Goal: Task Accomplishment & Management: Manage account settings

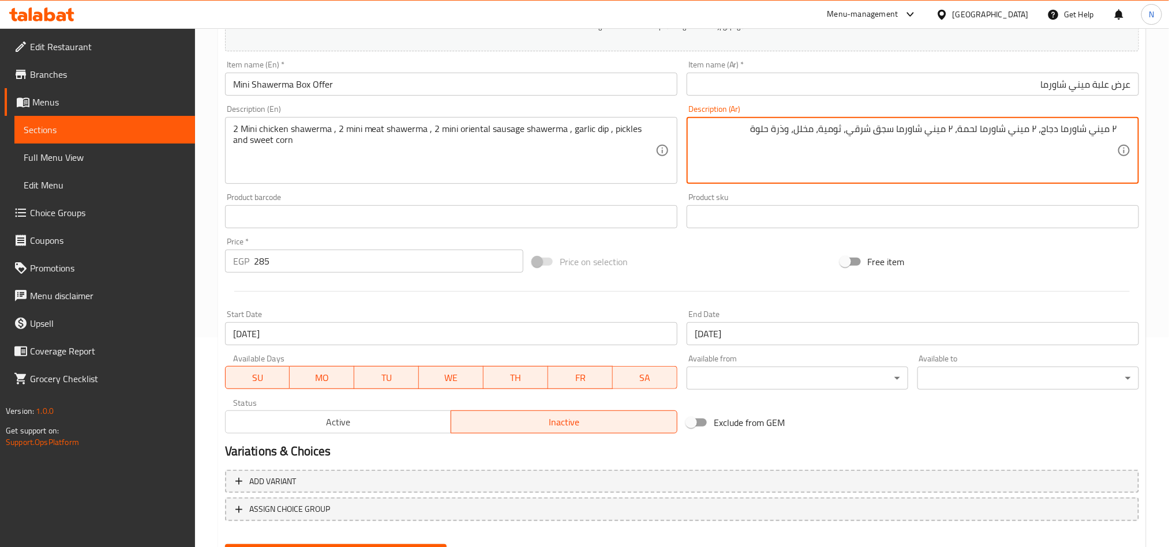
scroll to position [180, 0]
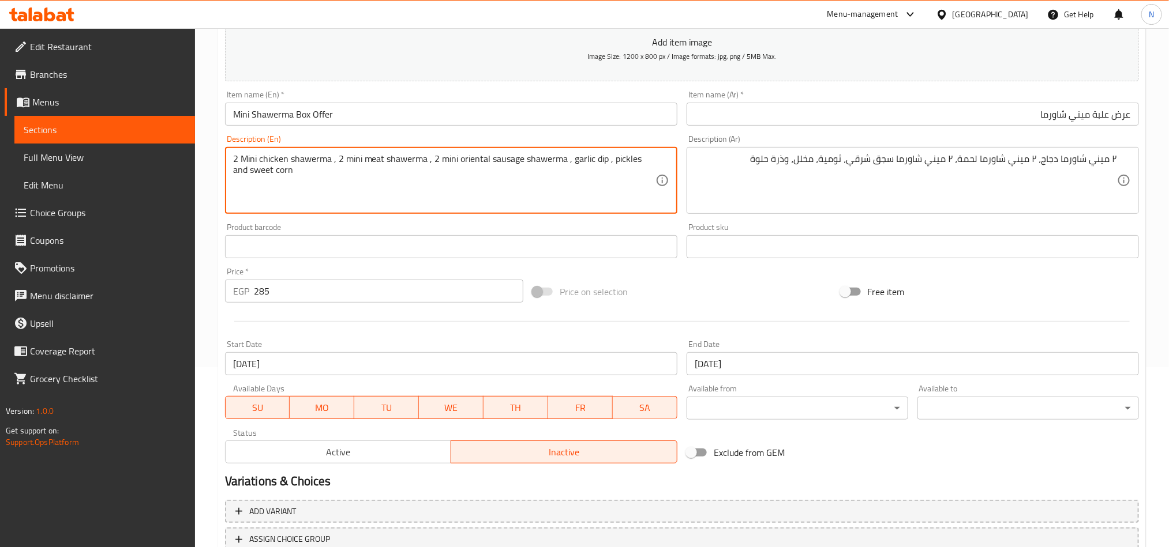
click at [500, 161] on textarea "2 Mini chicken shawerma , 2 mini meat shawerma , 2 mini oriental sausage shawer…" at bounding box center [444, 180] width 422 height 55
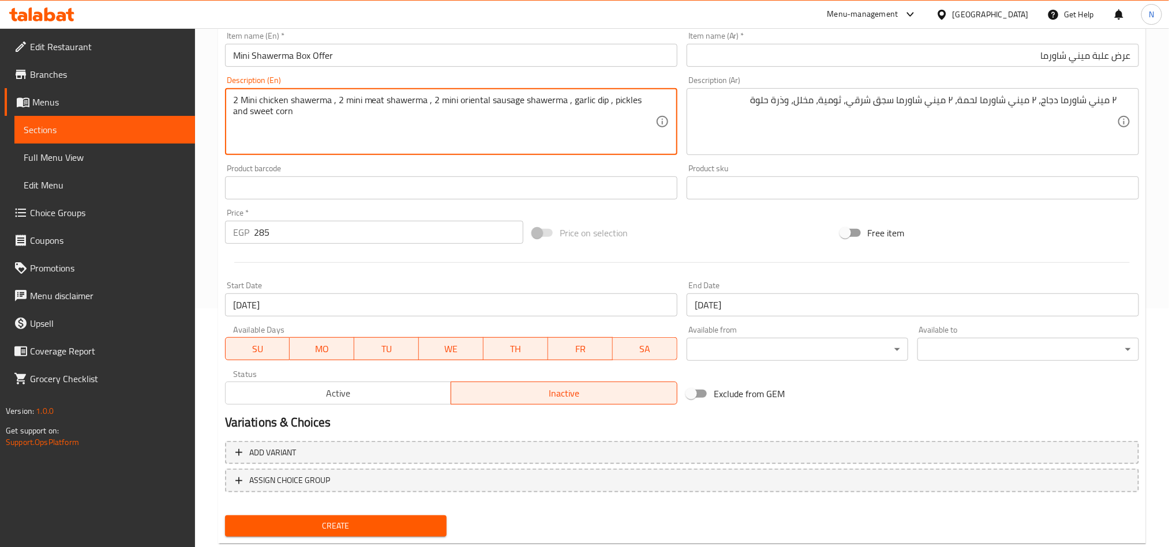
scroll to position [267, 0]
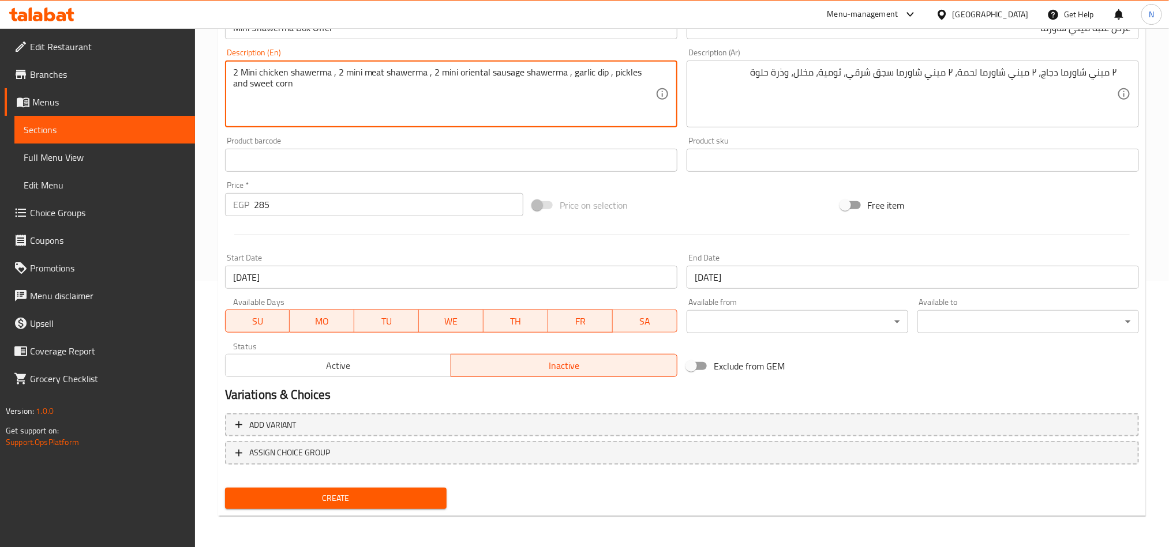
click at [329, 513] on div "Create" at bounding box center [335, 498] width 231 height 31
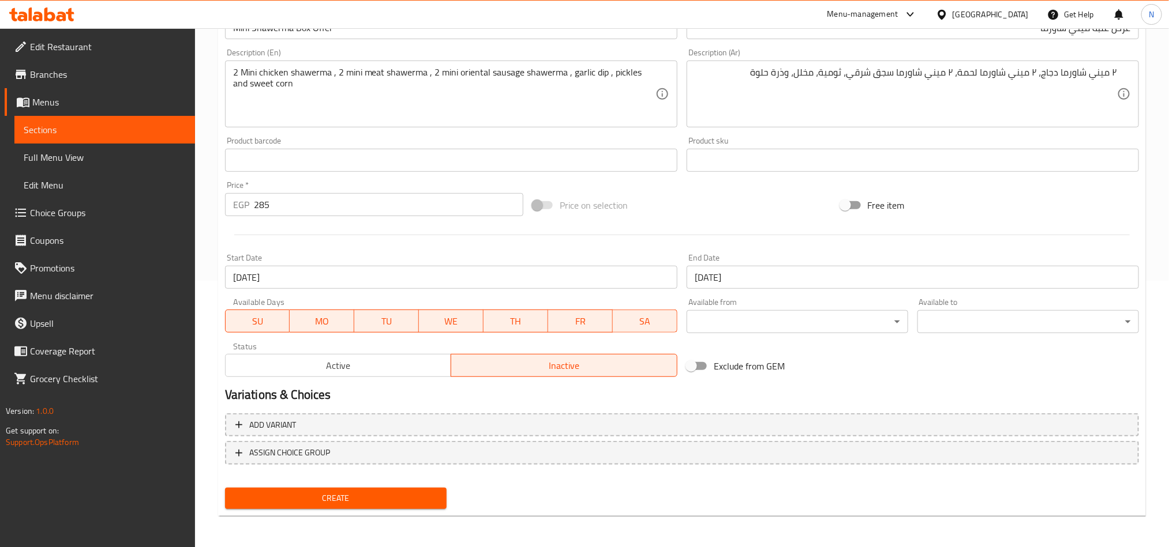
click at [335, 502] on span "Create" at bounding box center [335, 499] width 203 height 14
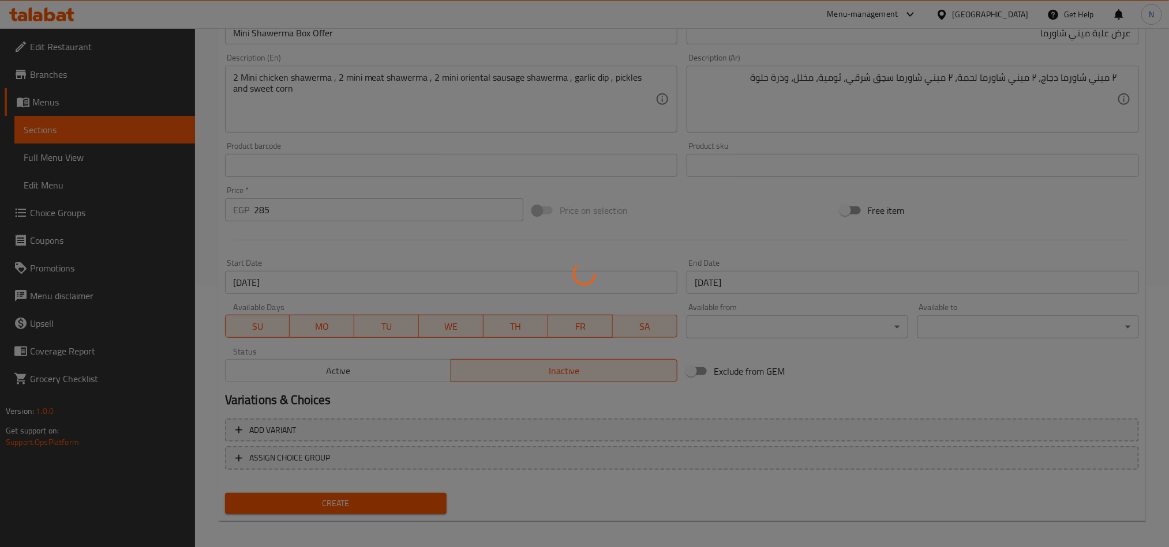
scroll to position [7, 0]
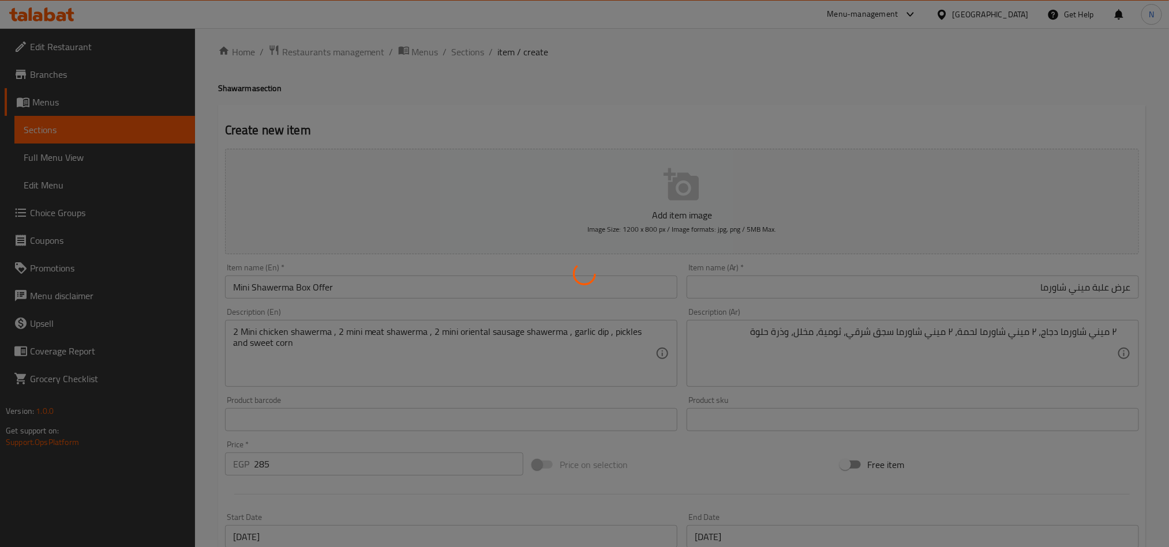
type input "0"
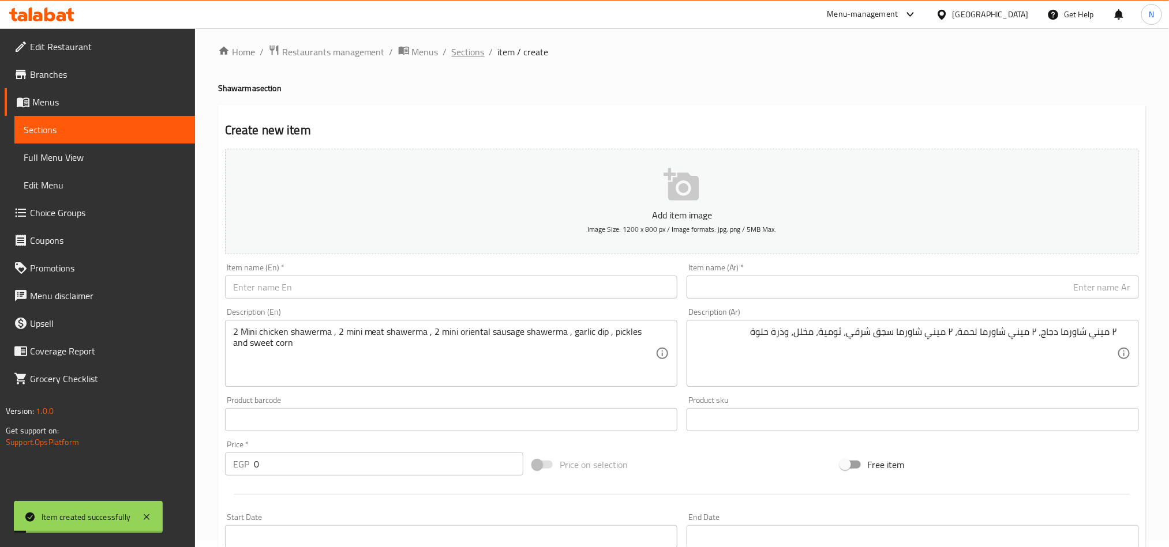
click at [470, 50] on span "Sections" at bounding box center [468, 52] width 33 height 14
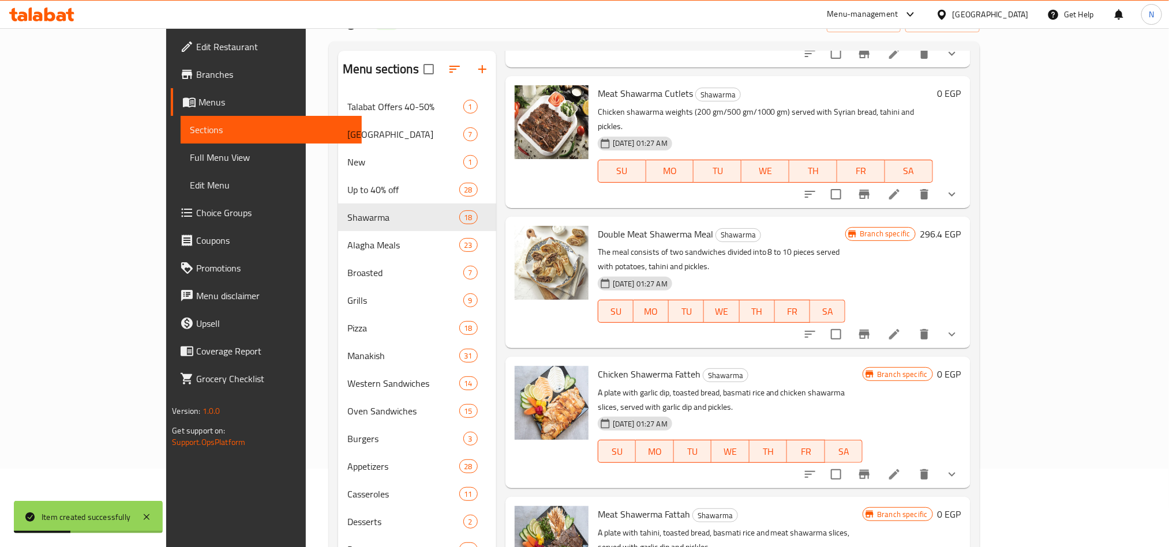
scroll to position [162, 0]
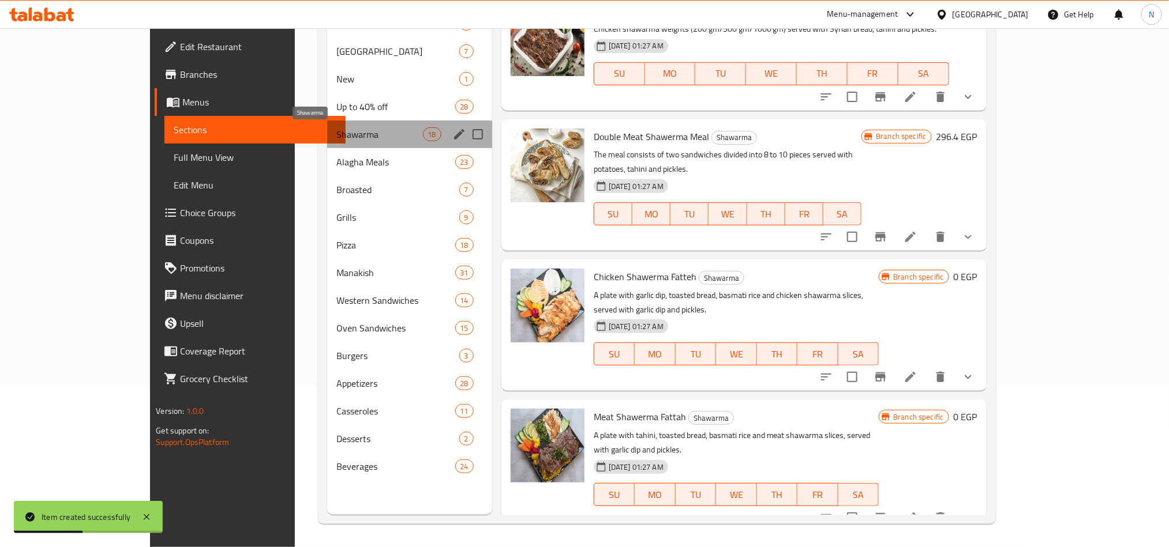
click at [336, 139] on span "Shawarma" at bounding box center [379, 134] width 86 height 14
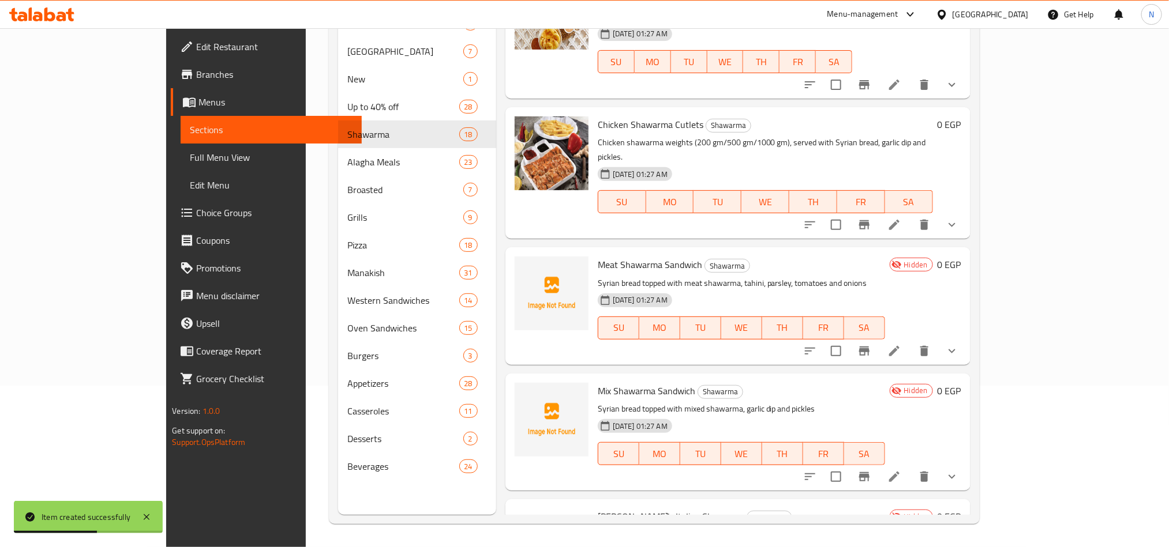
scroll to position [1760, 0]
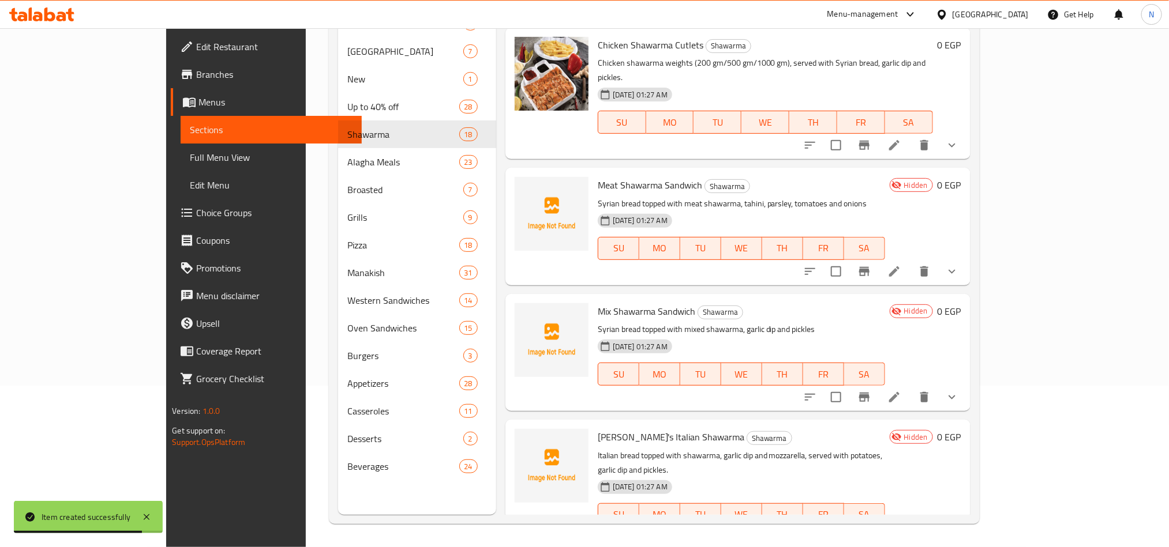
copy h6 "Mini Shawerma Box Offer"
click at [959, 531] on icon "show more" at bounding box center [952, 538] width 14 height 14
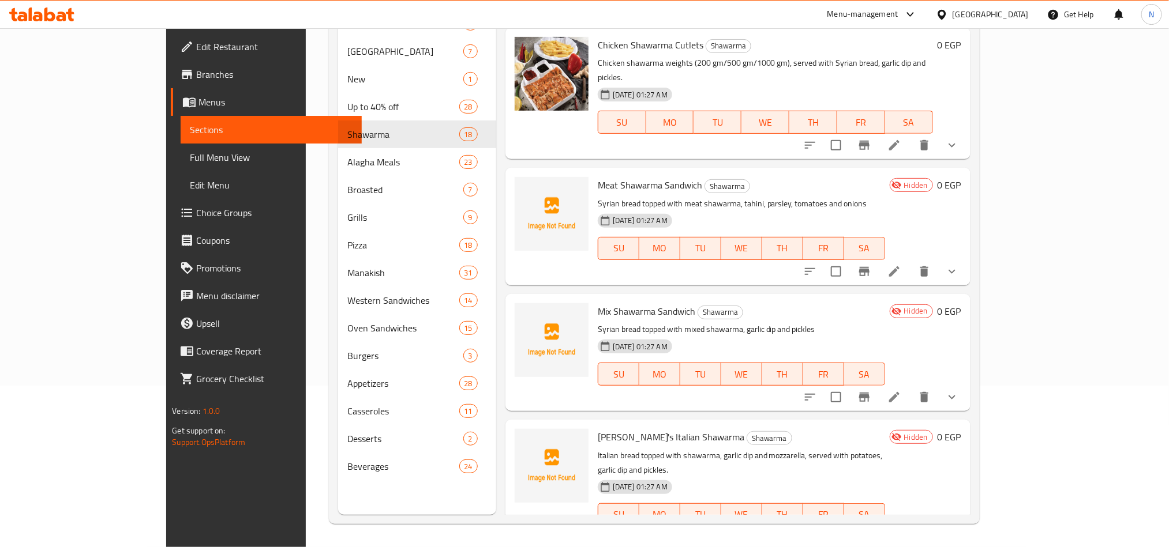
click at [959, 391] on icon "show more" at bounding box center [952, 398] width 14 height 14
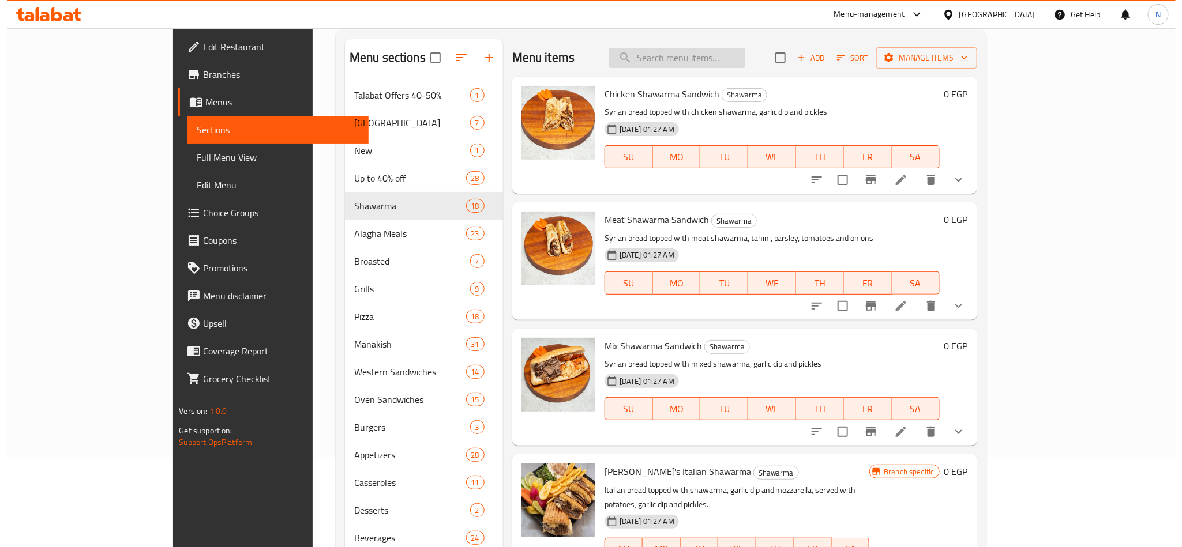
scroll to position [0, 0]
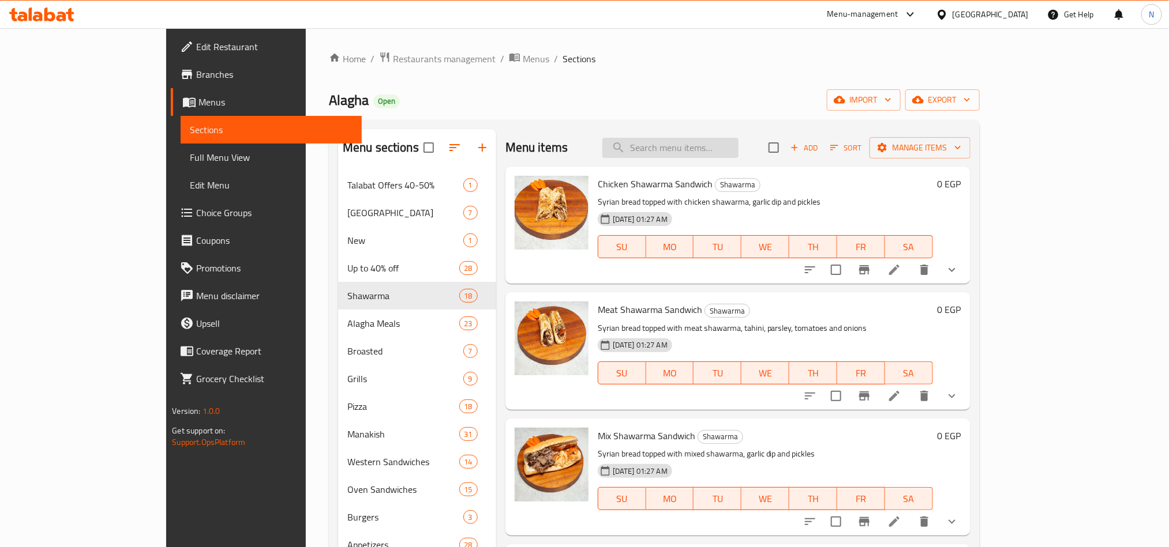
click at [697, 157] on input "search" at bounding box center [670, 148] width 136 height 20
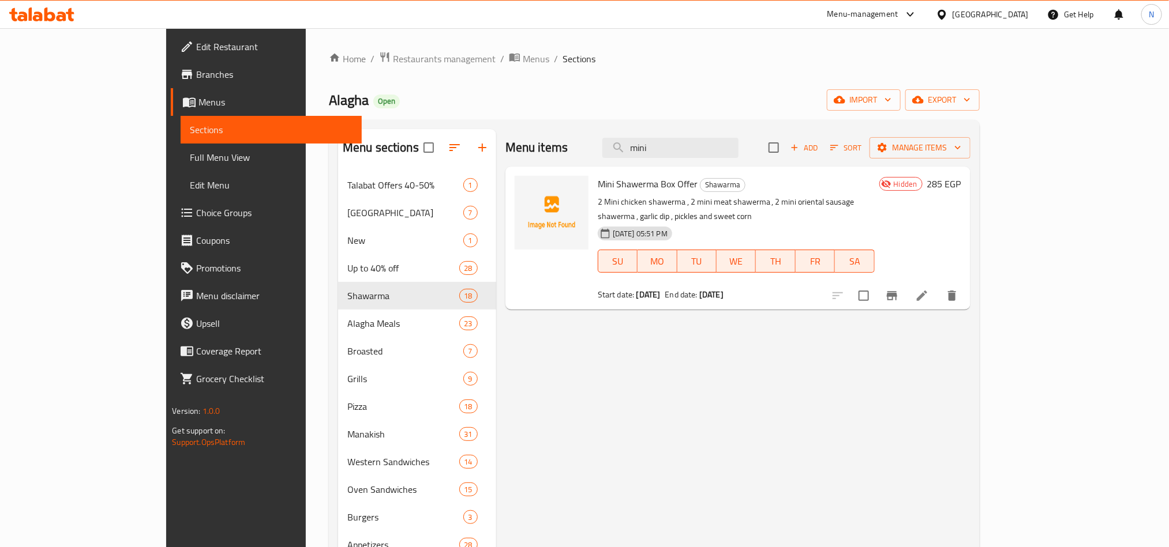
type input "mini"
click at [625, 186] on span "Mini Shawerma Box Offer" at bounding box center [648, 183] width 100 height 17
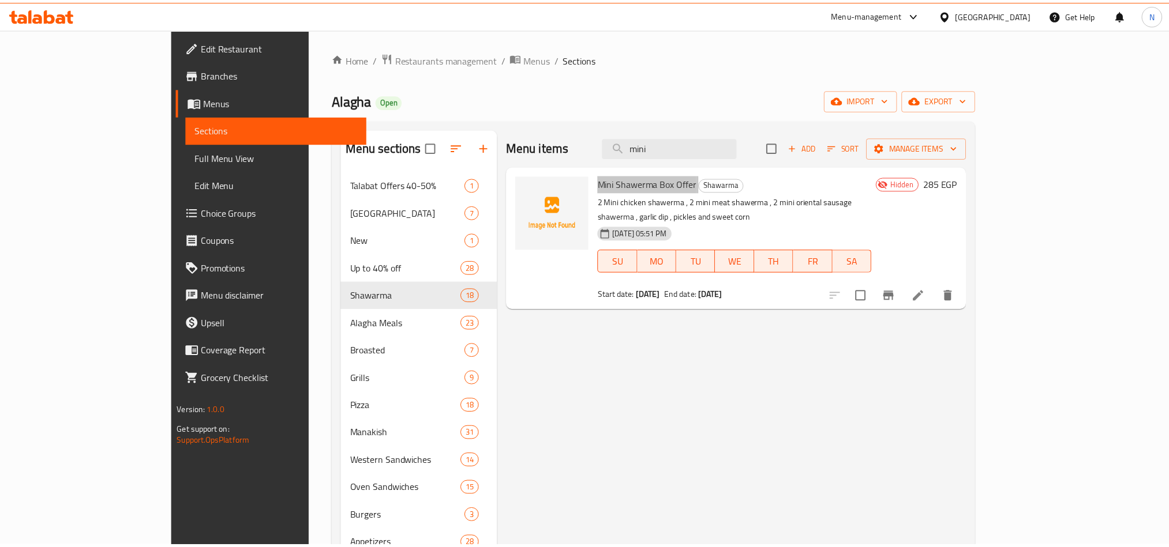
scroll to position [162, 0]
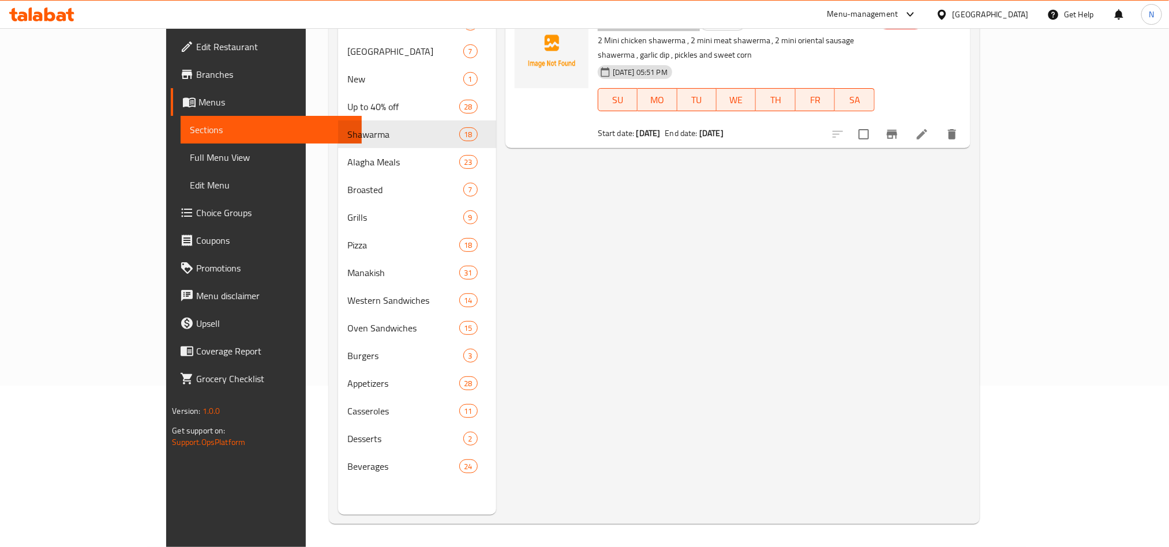
click at [929, 127] on icon at bounding box center [922, 134] width 14 height 14
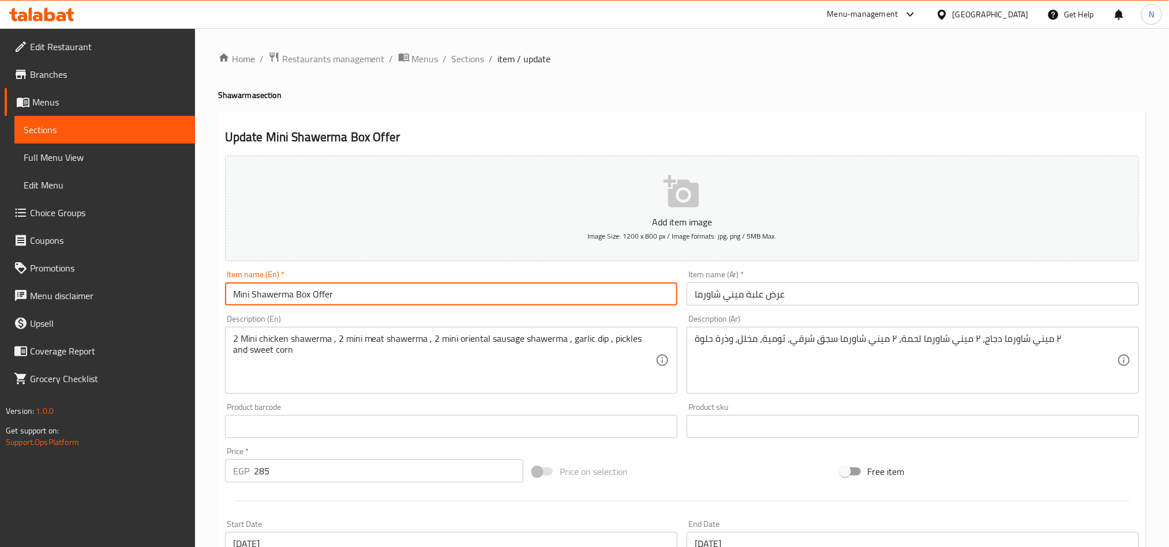
click at [373, 288] on input "Mini Shawerma Box Offer" at bounding box center [451, 294] width 452 height 23
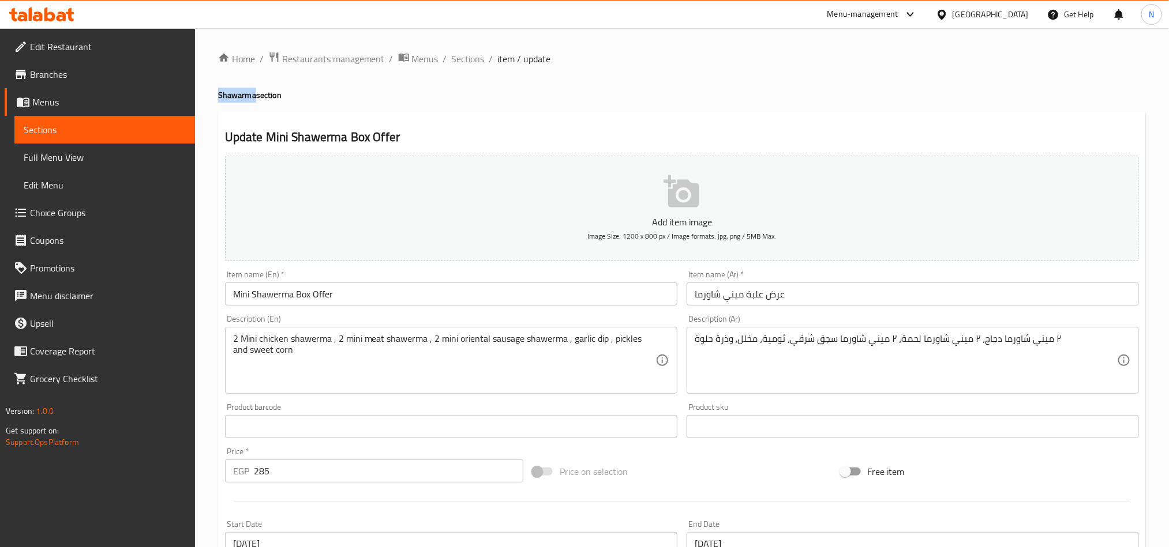
drag, startPoint x: 253, startPoint y: 95, endPoint x: 217, endPoint y: 99, distance: 36.6
click at [218, 99] on h4 "Shawarma section" at bounding box center [682, 95] width 928 height 12
copy h4 "Shawarma"
click at [319, 52] on span "Restaurants management" at bounding box center [333, 59] width 103 height 14
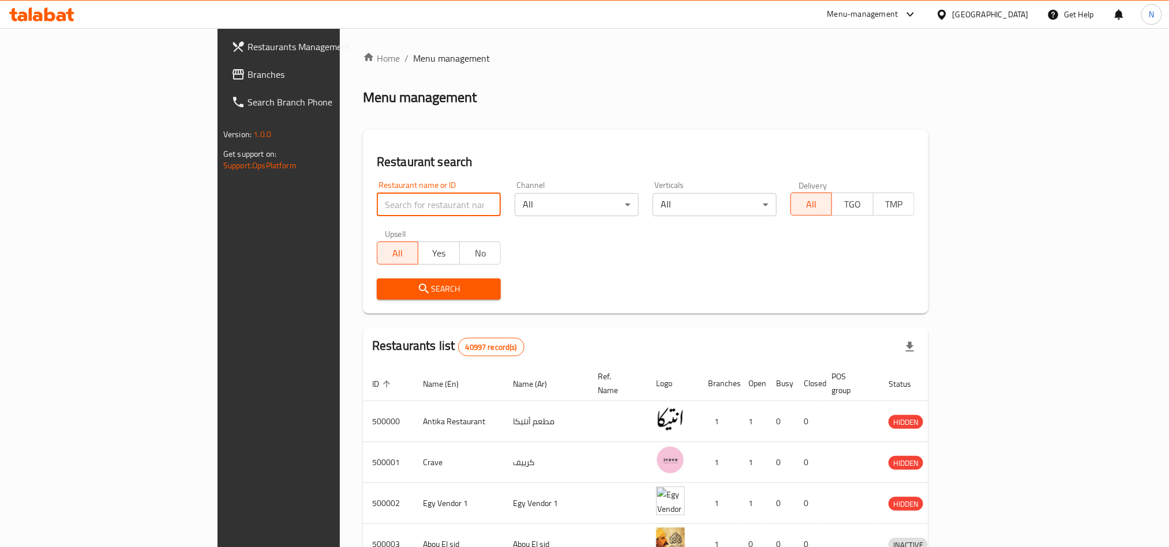
click at [377, 210] on input "search" at bounding box center [439, 204] width 124 height 23
click at [247, 78] on span "Branches" at bounding box center [325, 74] width 156 height 14
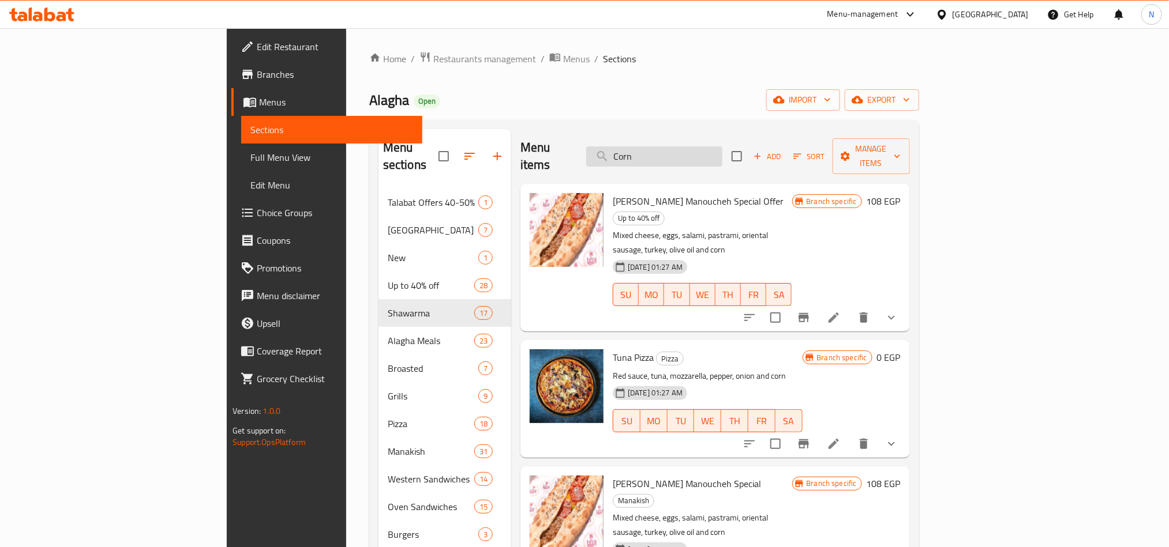
click at [722, 148] on input "Corn" at bounding box center [654, 157] width 136 height 20
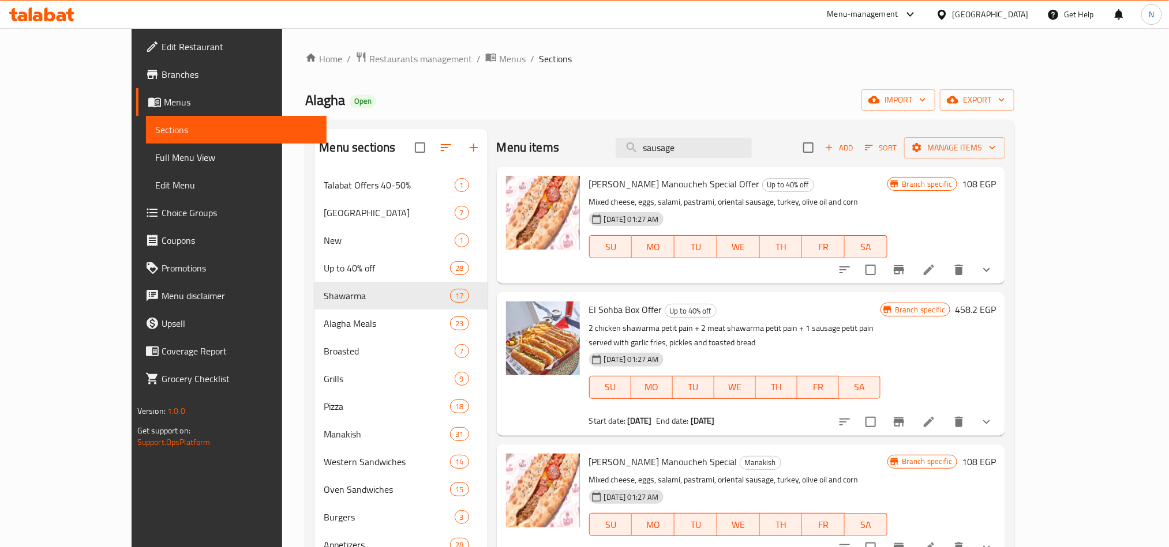
type input "sausage"
click at [736, 152] on input "sausage" at bounding box center [684, 148] width 136 height 20
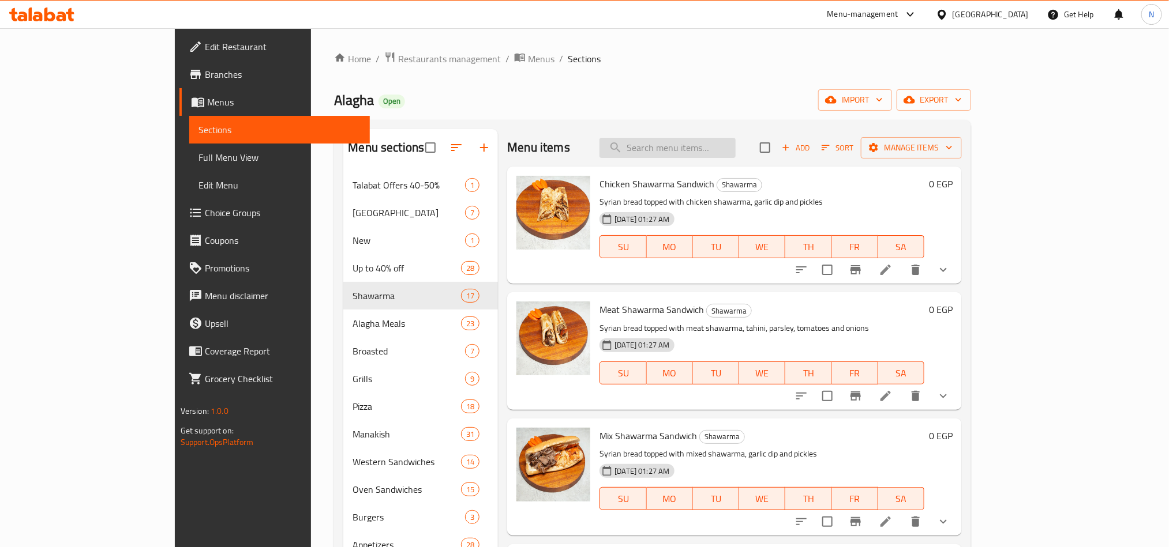
drag, startPoint x: 680, startPoint y: 147, endPoint x: 685, endPoint y: 157, distance: 11.6
click at [682, 149] on input "search" at bounding box center [667, 148] width 136 height 20
paste input "mini Shawerma Box Offe"
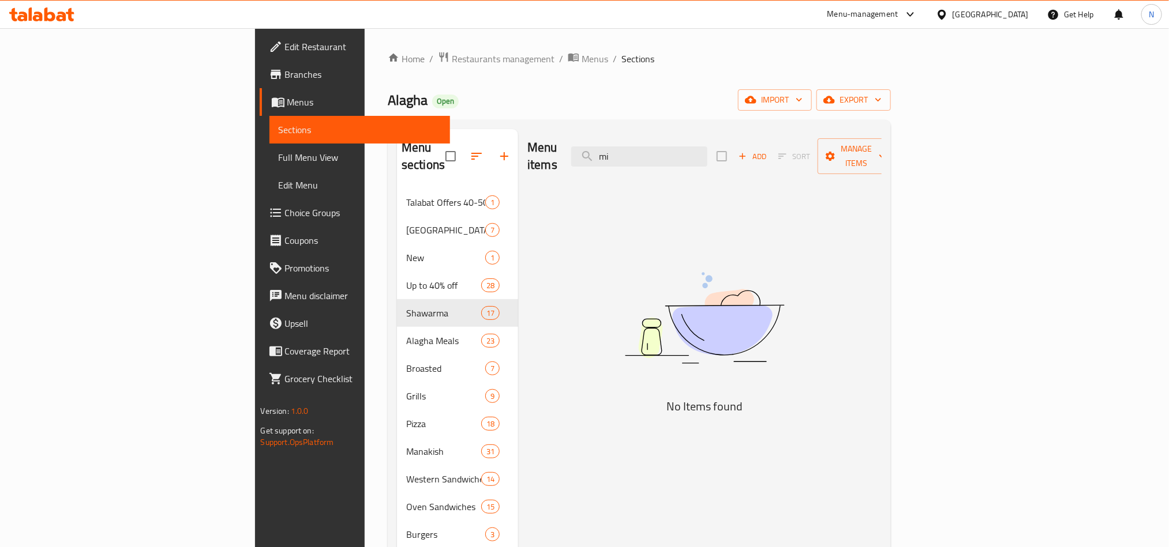
type input "m"
type input "mini"
